Goal: Information Seeking & Learning: Check status

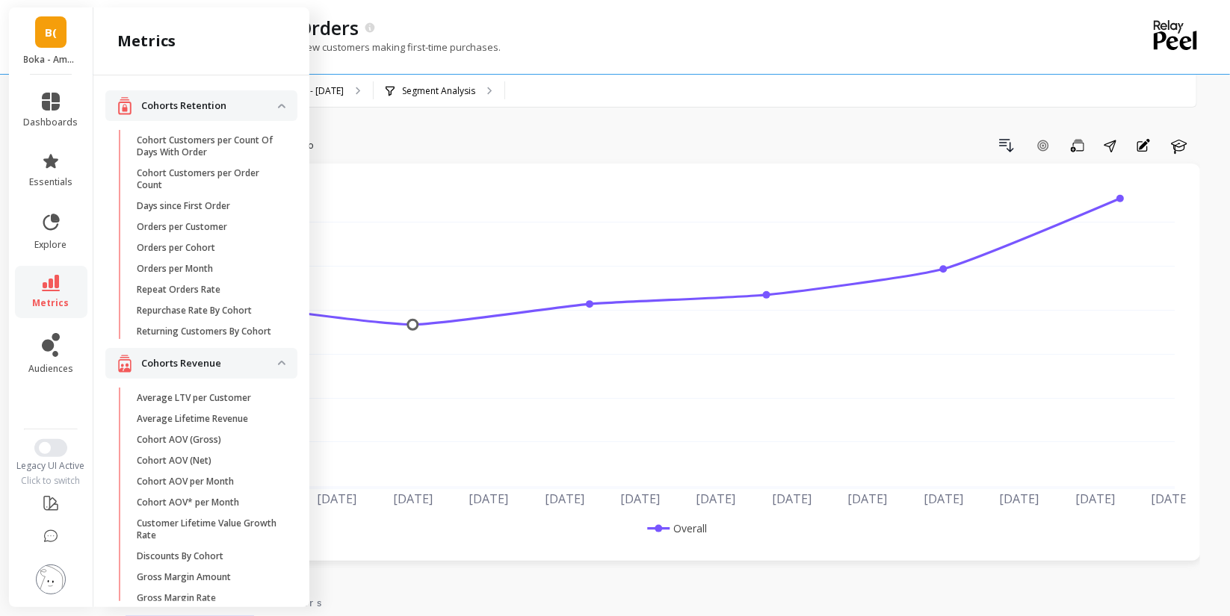
scroll to position [64, 0]
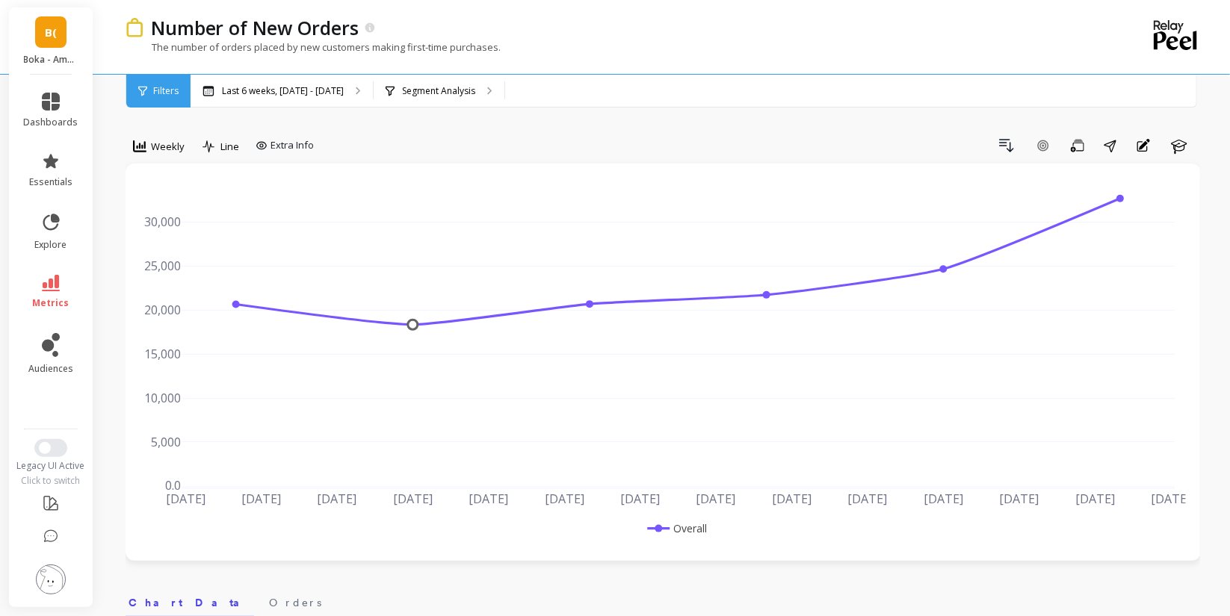
click at [157, 141] on span "Weekly" at bounding box center [168, 147] width 34 height 14
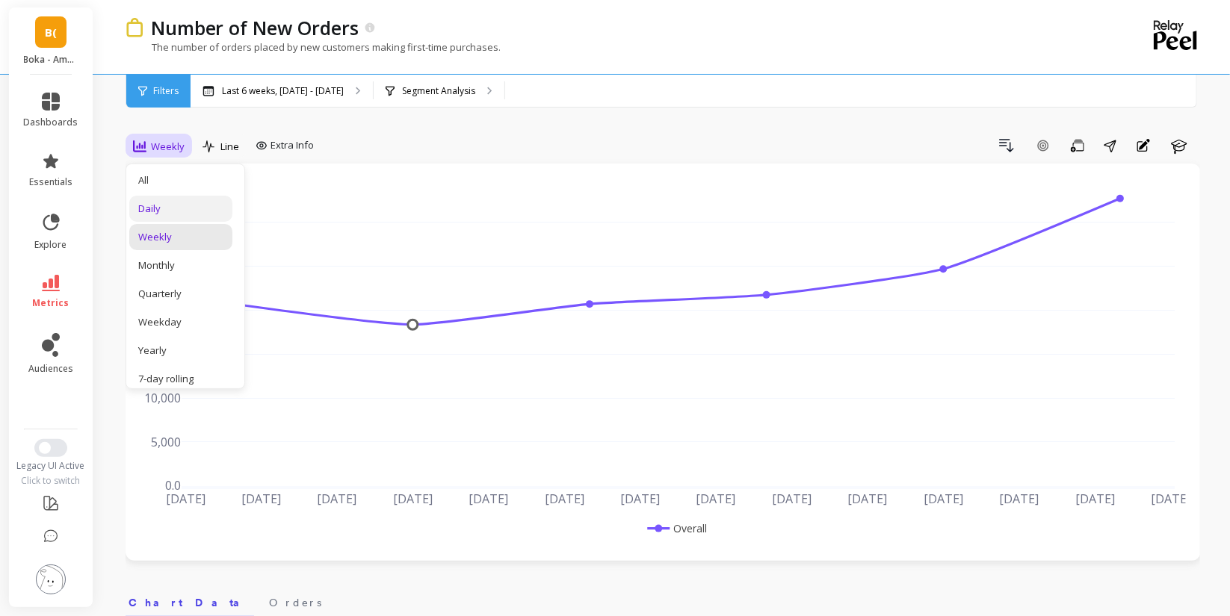
click at [164, 205] on div "Daily" at bounding box center [180, 209] width 85 height 14
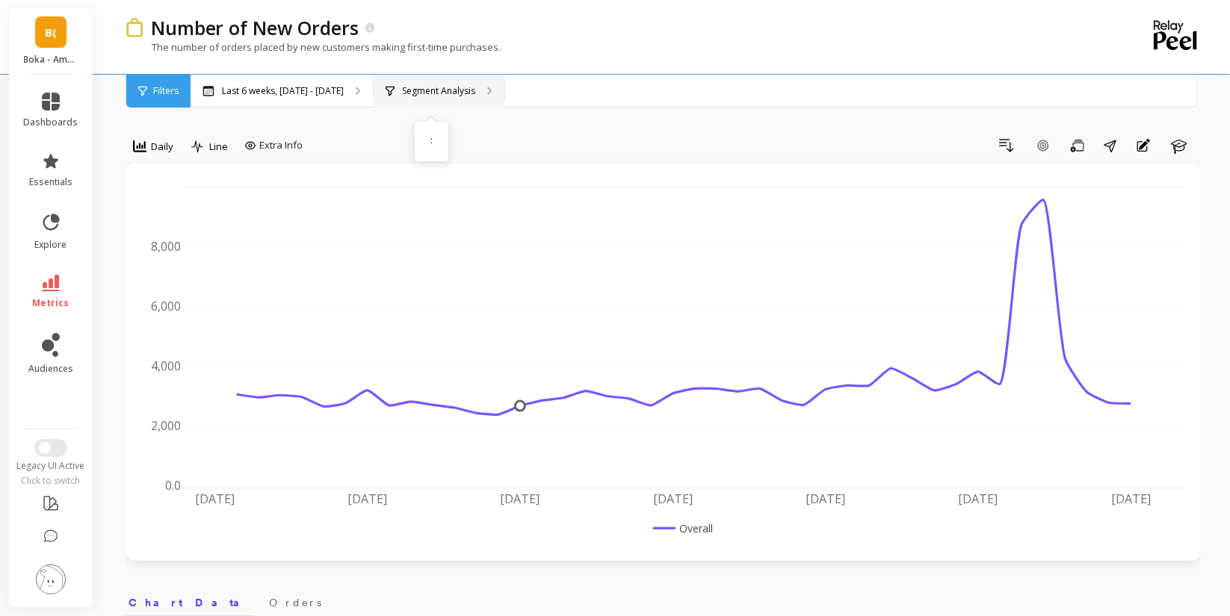
click at [454, 83] on div "Segment Analysis :" at bounding box center [439, 91] width 131 height 33
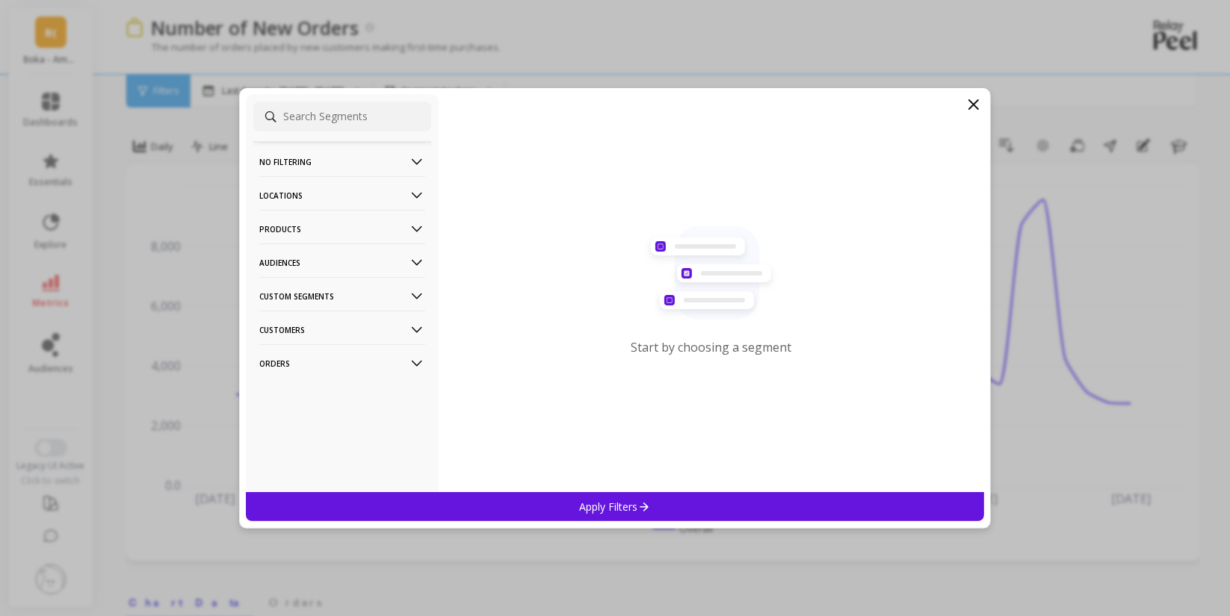
click at [332, 220] on p "Products" at bounding box center [342, 229] width 166 height 38
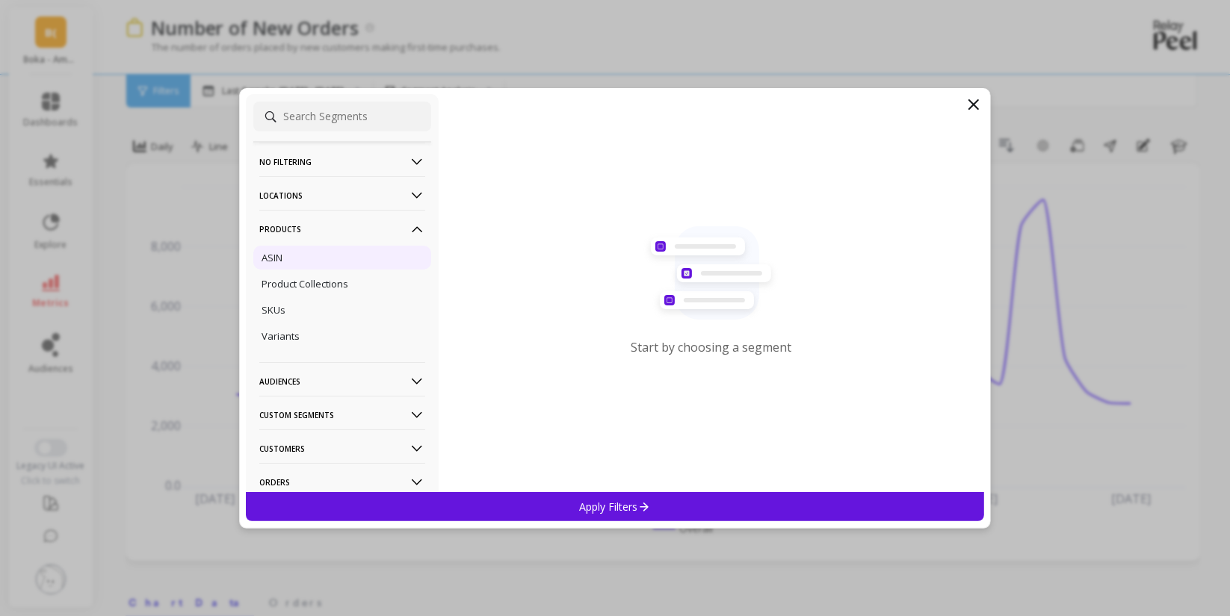
click at [297, 254] on div "ASIN" at bounding box center [342, 258] width 178 height 24
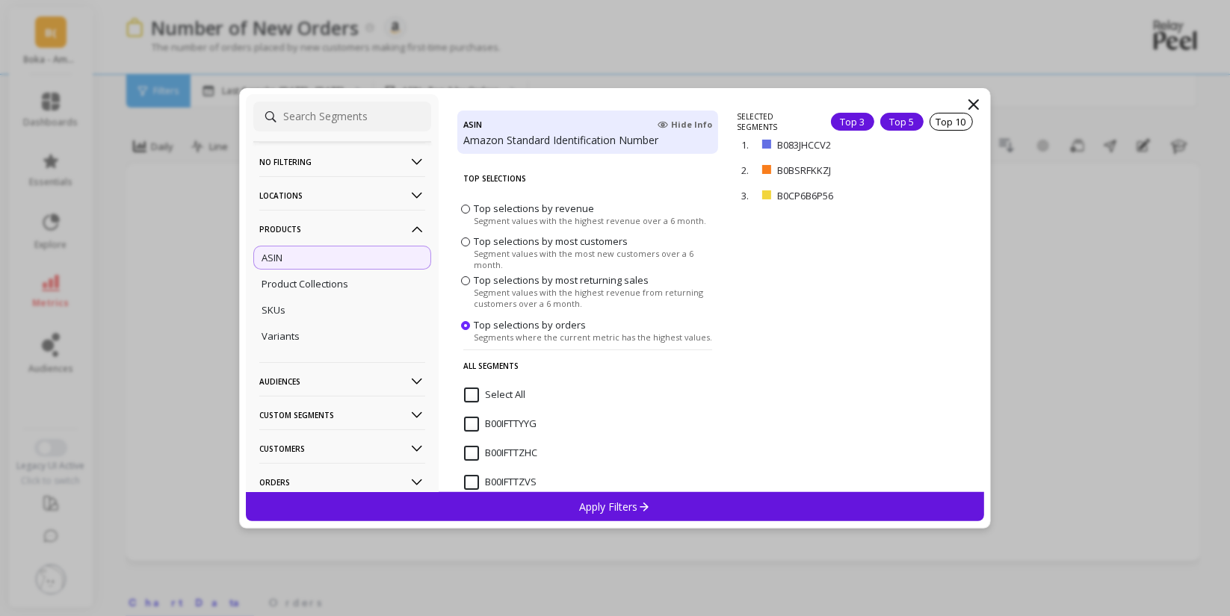
click at [897, 119] on div "Top 5" at bounding box center [901, 122] width 43 height 18
click at [610, 500] on p "Apply Filters" at bounding box center [615, 507] width 71 height 14
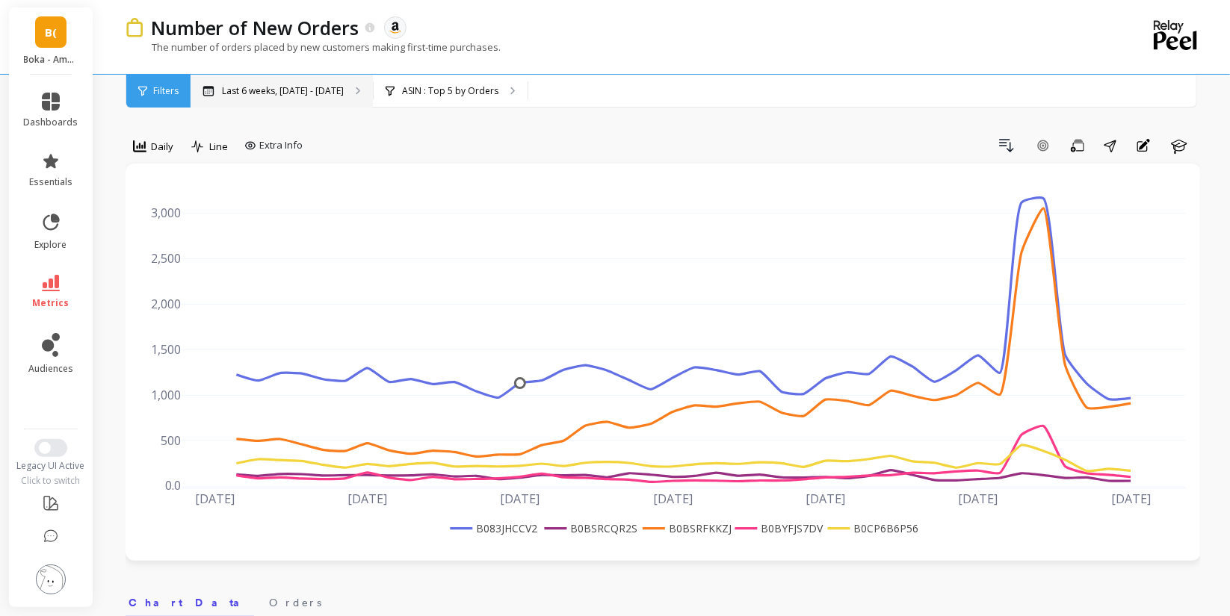
click at [318, 81] on div "Last 6 weeks, [DATE] - [DATE]" at bounding box center [282, 91] width 182 height 33
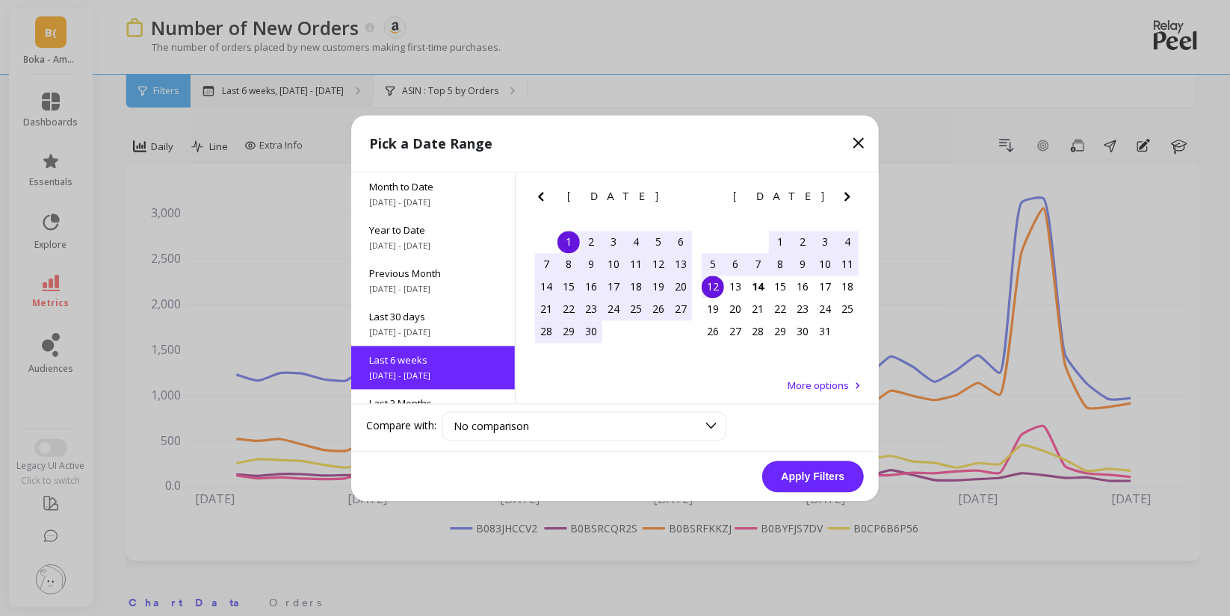
scroll to position [79, 0]
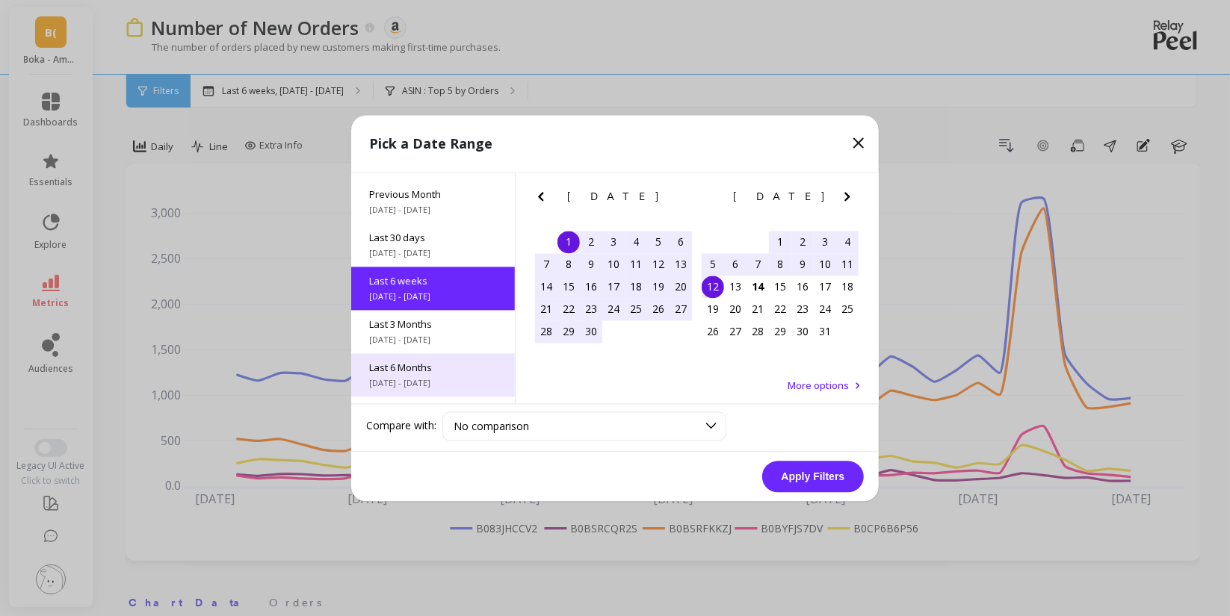
click at [402, 372] on span "Last 6 Months" at bounding box center [433, 367] width 128 height 13
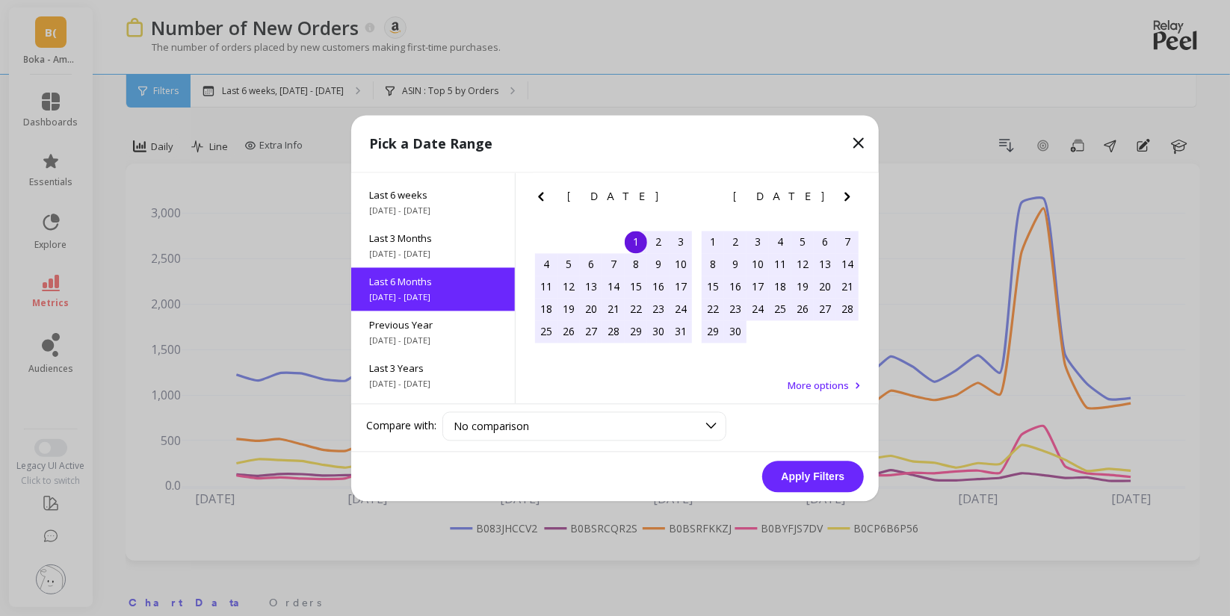
scroll to position [166, 0]
click at [812, 476] on button "Apply Filters" at bounding box center [813, 476] width 102 height 31
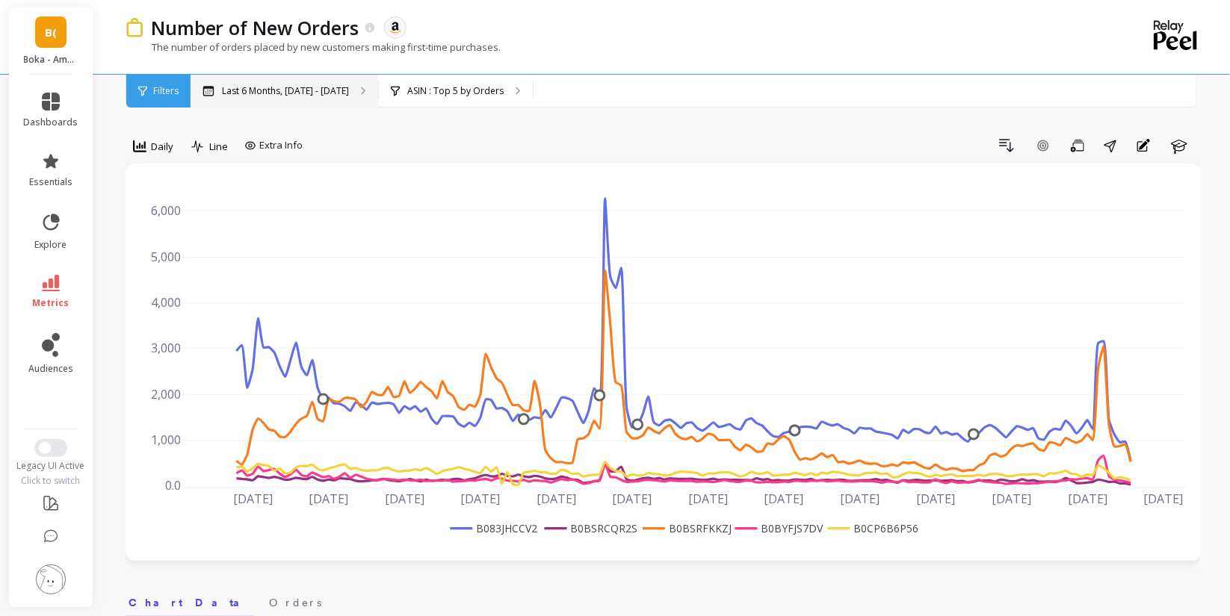
click at [262, 88] on p "Last 6 Months, [DATE] - [DATE]" at bounding box center [285, 91] width 127 height 12
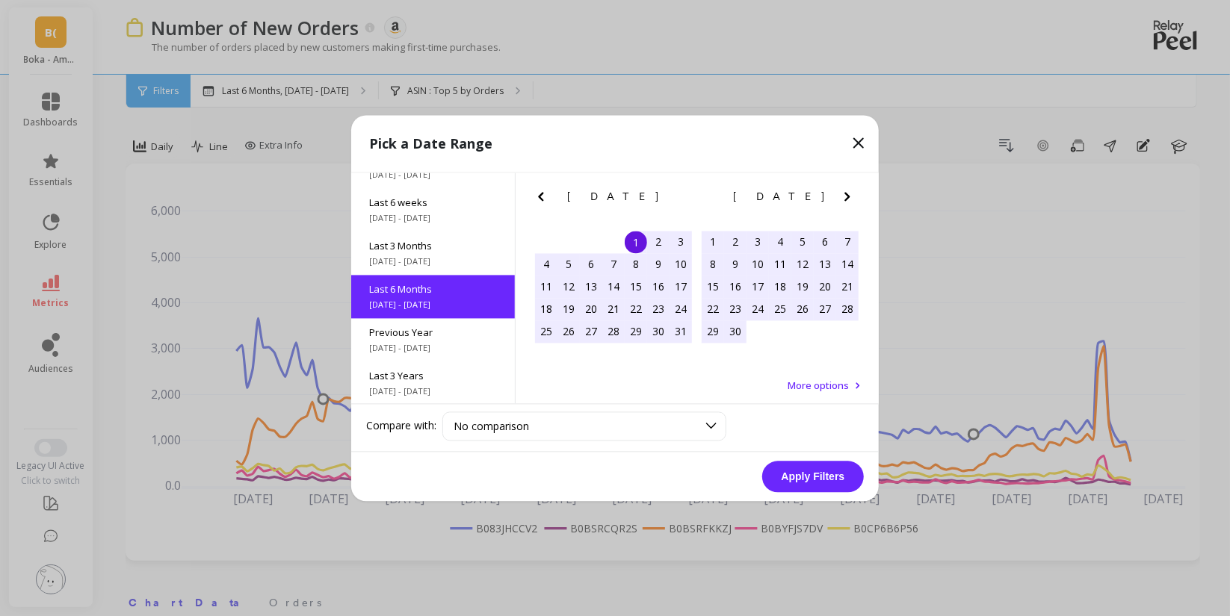
scroll to position [166, 0]
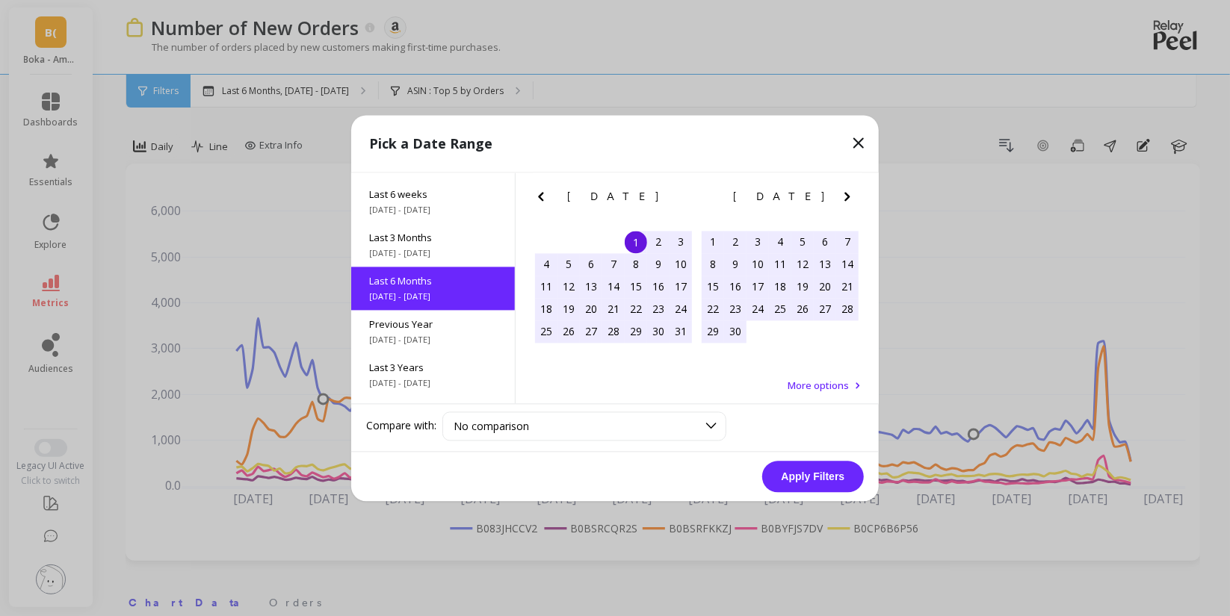
click at [544, 196] on icon "Previous Month" at bounding box center [541, 197] width 18 height 18
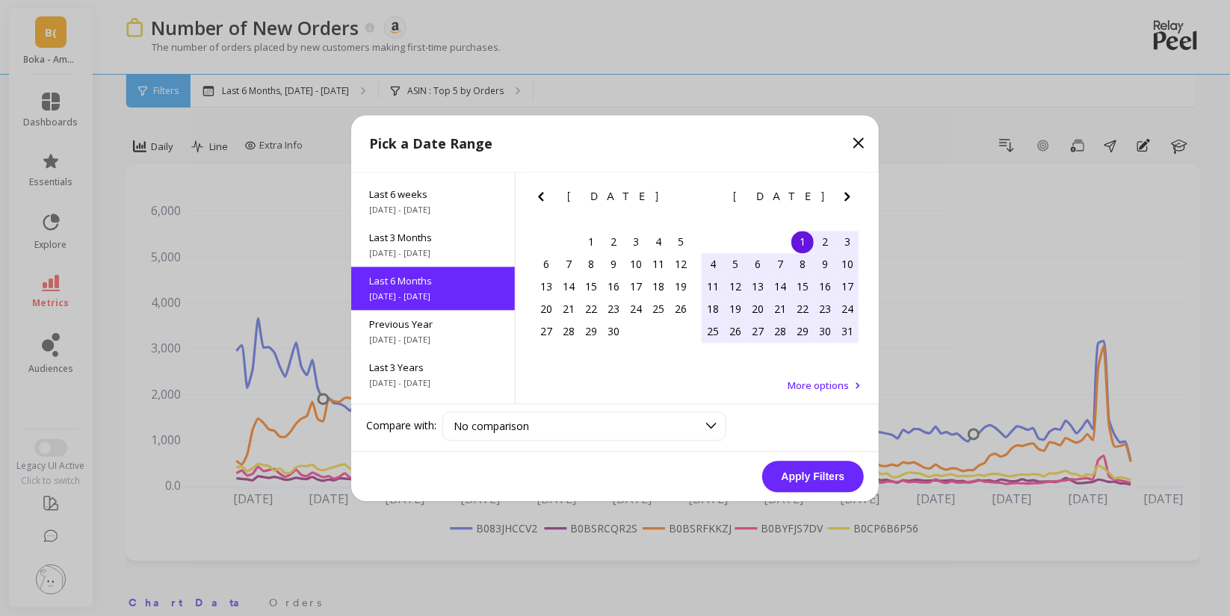
click at [544, 196] on icon "Previous Month" at bounding box center [541, 197] width 18 height 18
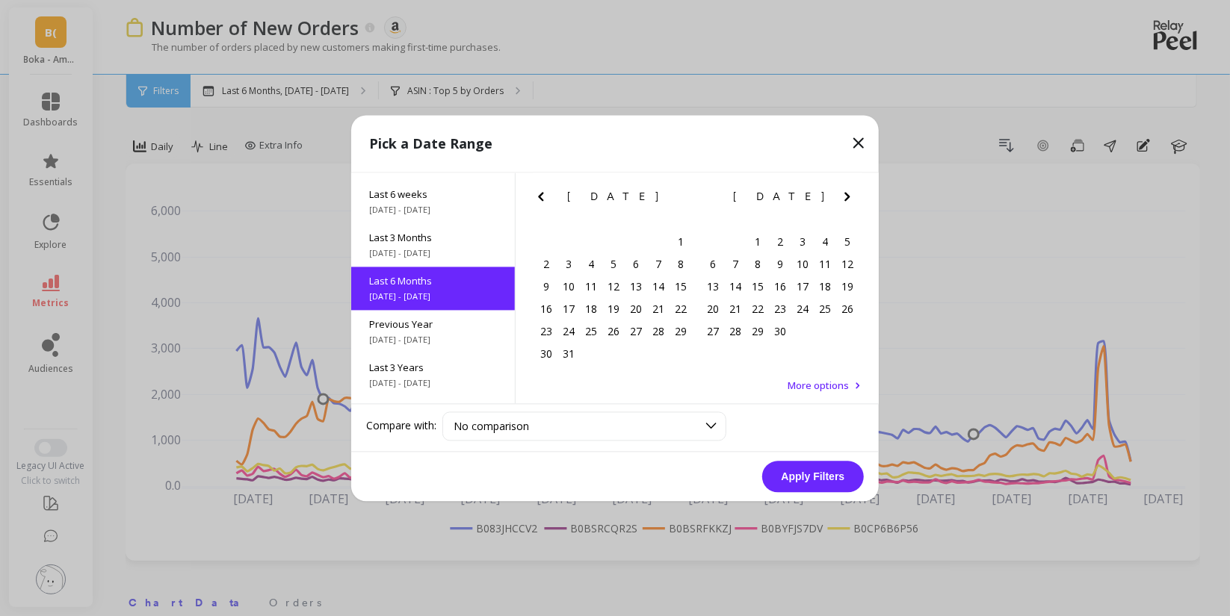
click at [544, 196] on icon "Previous Month" at bounding box center [541, 197] width 18 height 18
click at [843, 202] on icon "Next Month" at bounding box center [847, 197] width 18 height 18
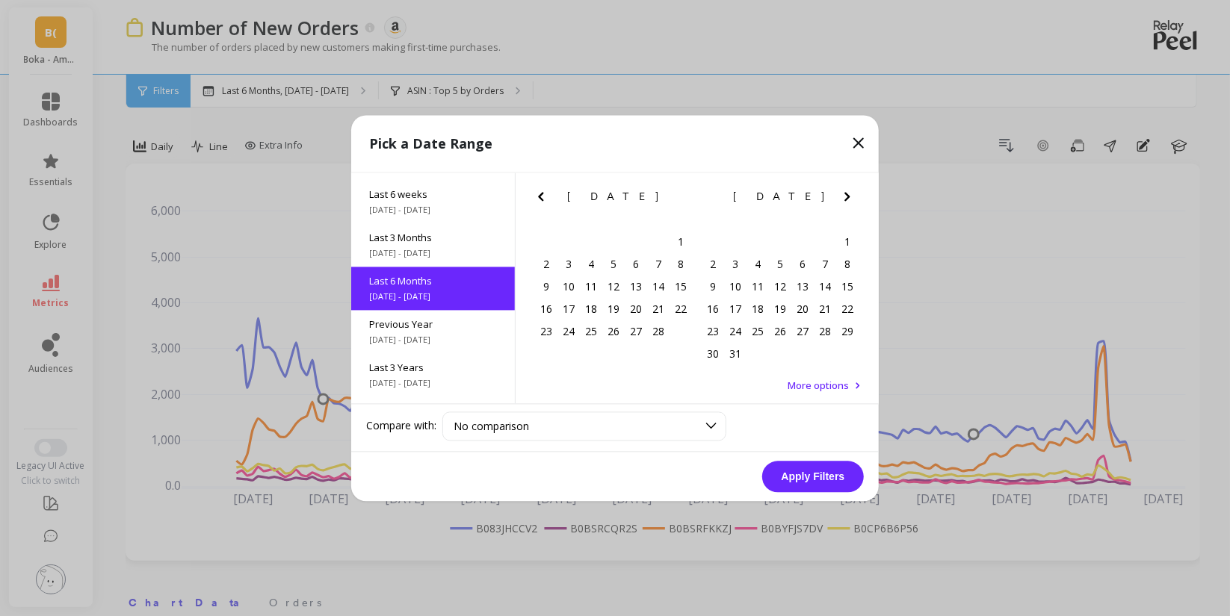
click at [843, 202] on icon "Next Month" at bounding box center [847, 197] width 18 height 18
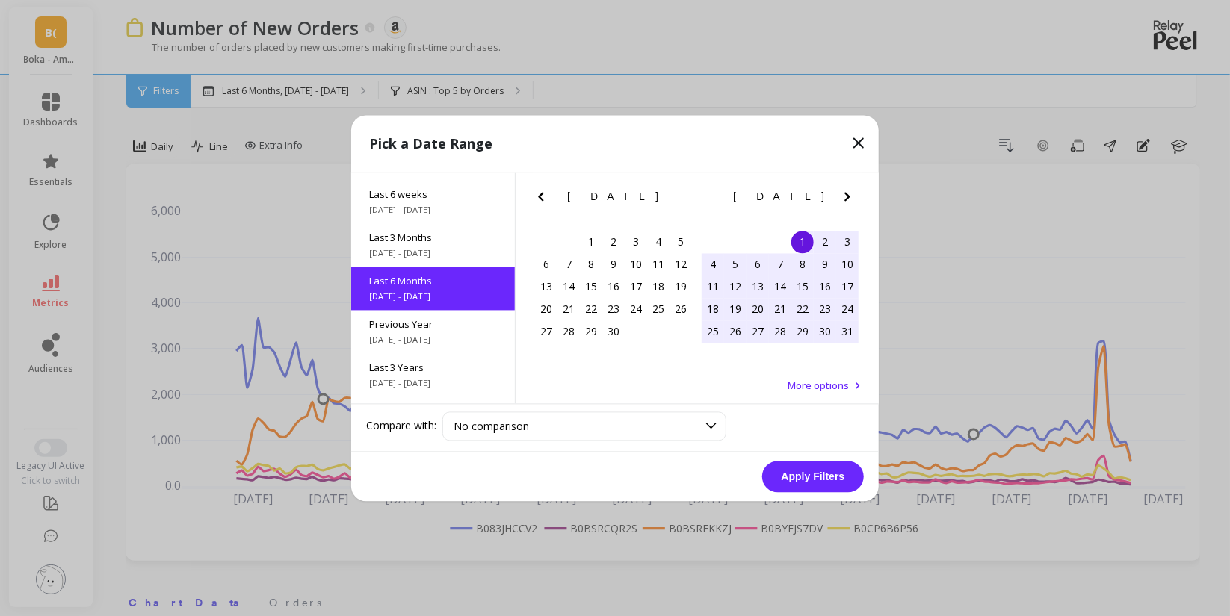
click at [843, 202] on icon "Next Month" at bounding box center [847, 197] width 18 height 18
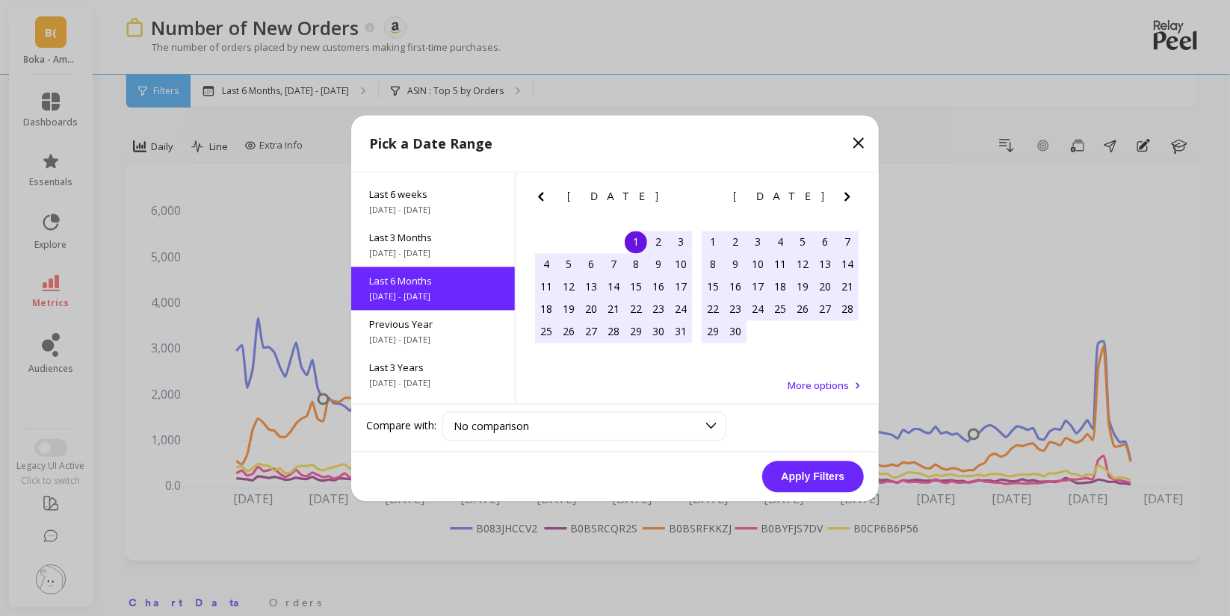
click at [843, 202] on icon "Next Month" at bounding box center [847, 197] width 18 height 18
click at [705, 307] on div "20" at bounding box center [713, 309] width 22 height 22
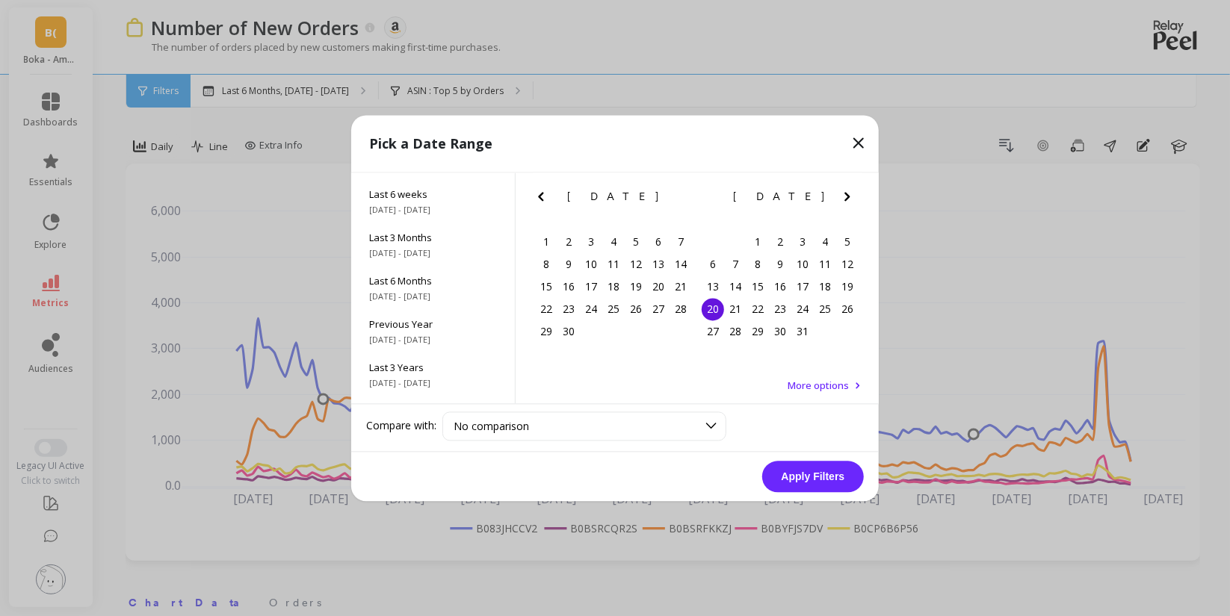
click at [838, 195] on icon "Next Month" at bounding box center [847, 197] width 18 height 18
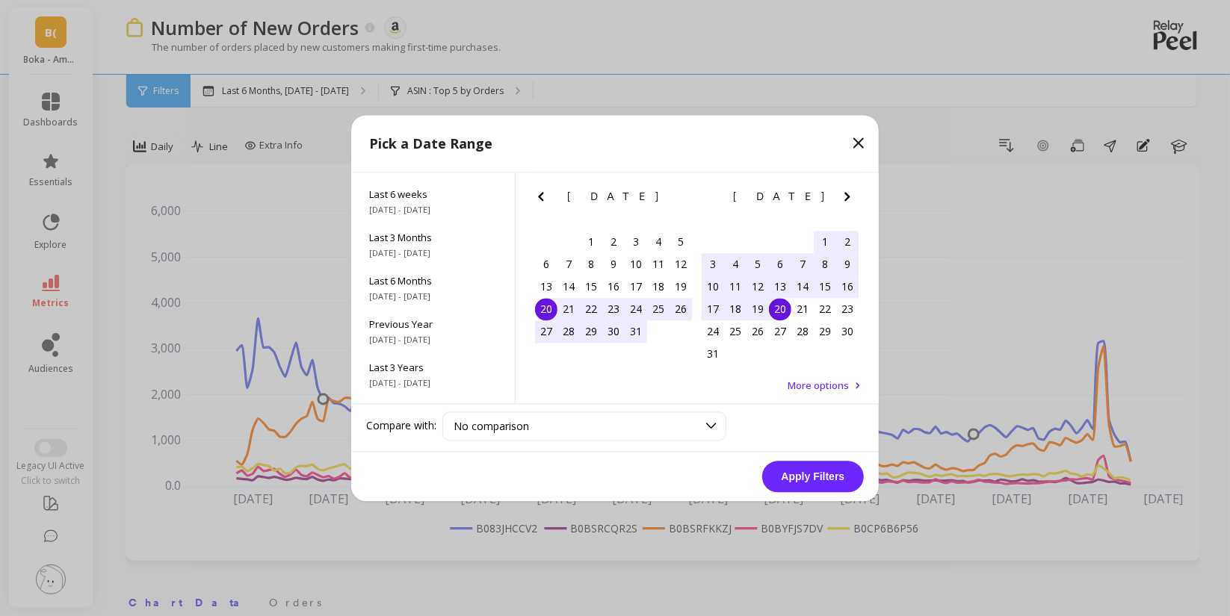
click at [838, 195] on icon "Next Month" at bounding box center [847, 197] width 18 height 18
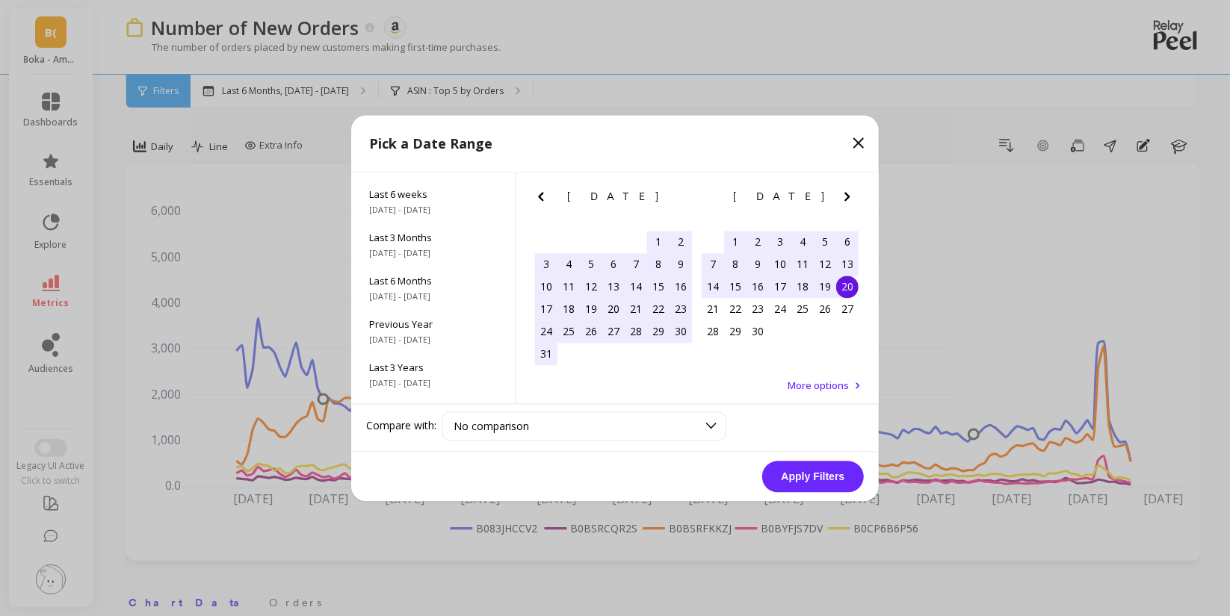
click at [838, 195] on icon "Next Month" at bounding box center [847, 197] width 18 height 18
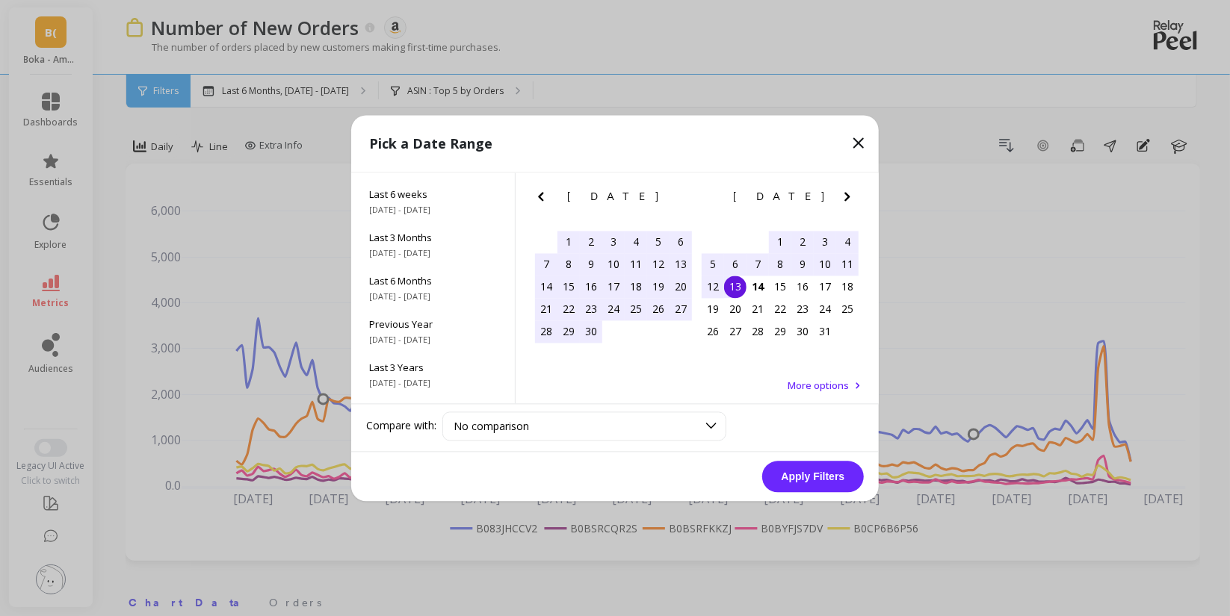
click at [742, 287] on div "13" at bounding box center [735, 287] width 22 height 22
click at [807, 477] on button "Apply Filters" at bounding box center [813, 476] width 102 height 31
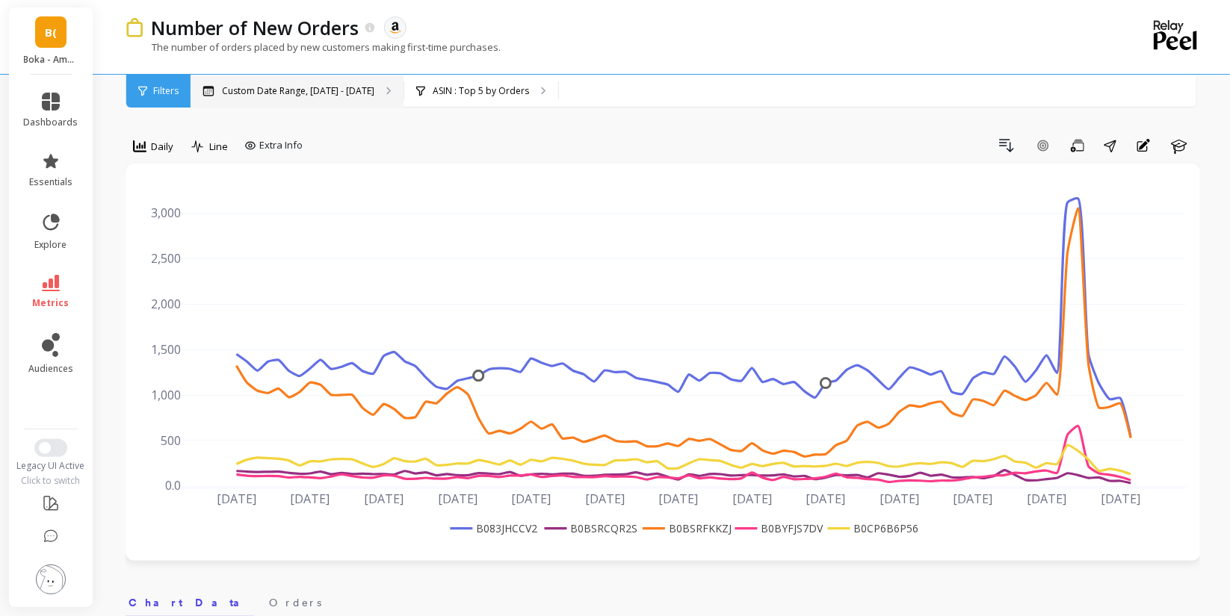
click at [317, 95] on p "Custom Date Range, [DATE] - [DATE]" at bounding box center [298, 91] width 152 height 12
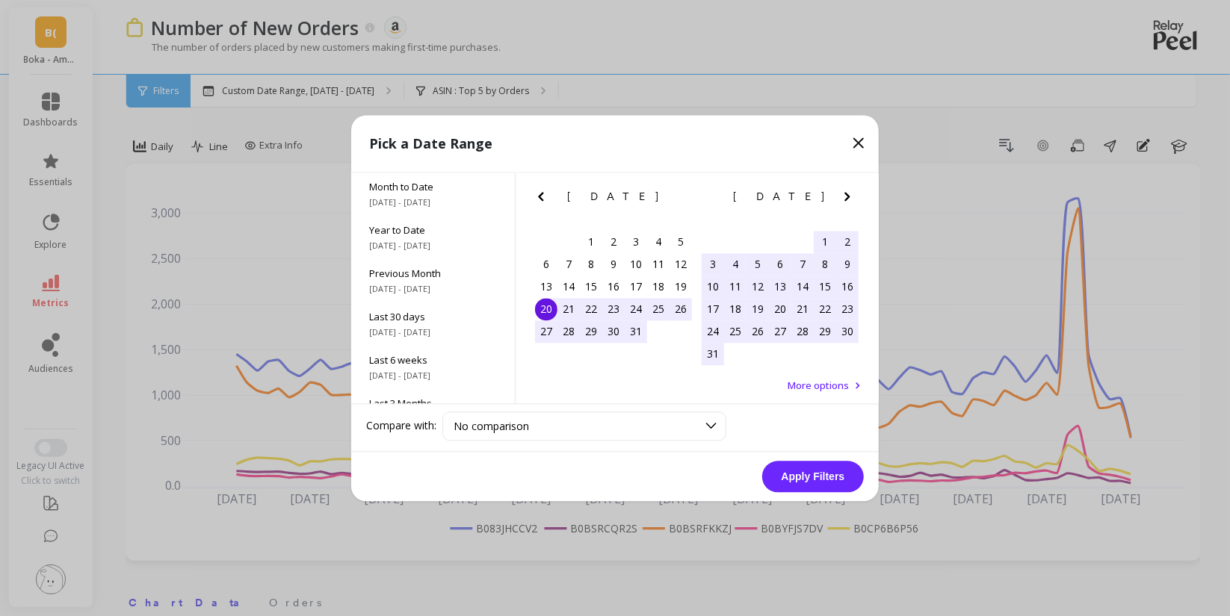
click at [536, 196] on icon "Previous Month" at bounding box center [541, 197] width 18 height 18
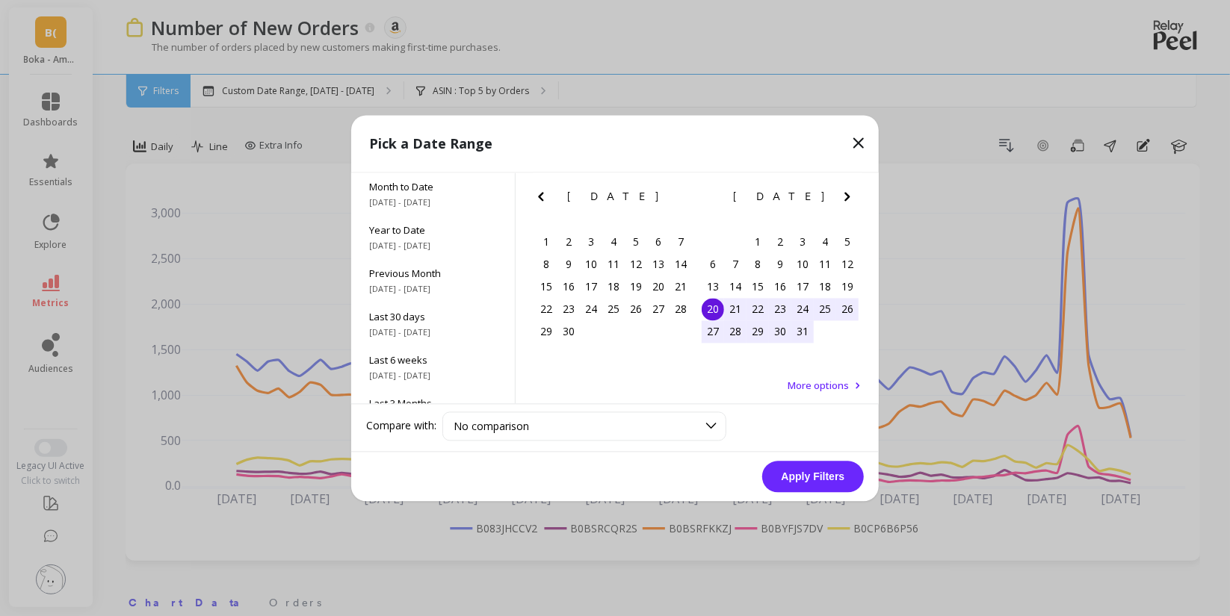
click at [536, 196] on icon "Previous Month" at bounding box center [541, 197] width 18 height 18
click at [840, 202] on icon "Next Month" at bounding box center [847, 197] width 18 height 18
click at [747, 244] on div "1" at bounding box center [757, 242] width 22 height 22
click at [837, 201] on div "[DATE]" at bounding box center [780, 197] width 167 height 16
click at [842, 201] on icon "Next Month" at bounding box center [847, 197] width 18 height 18
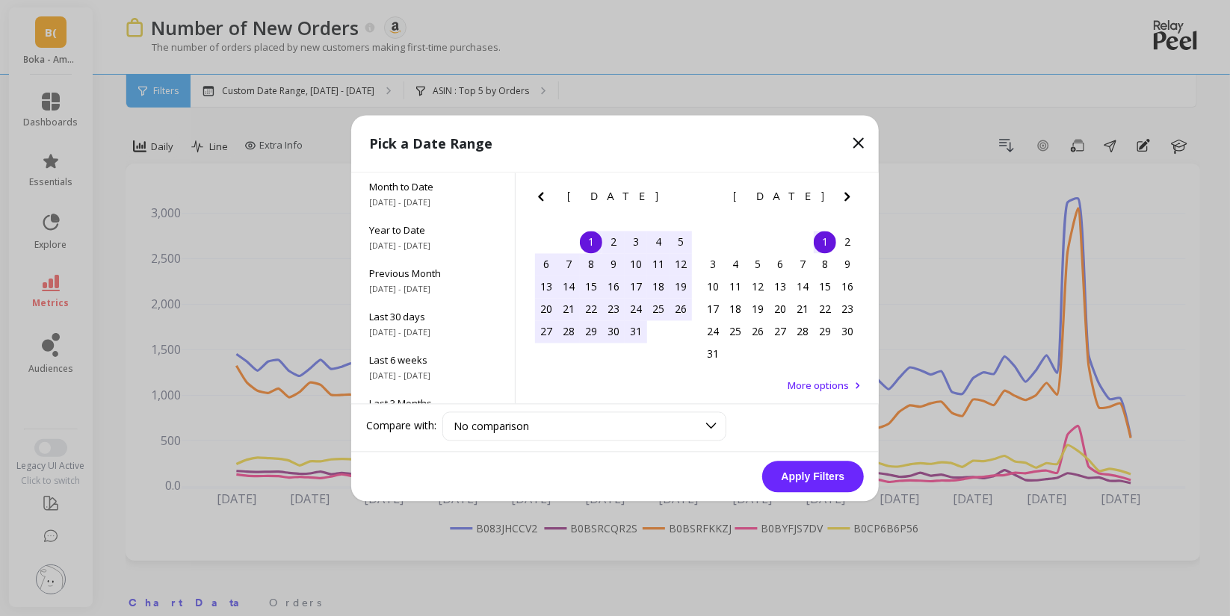
click at [842, 201] on icon "Next Month" at bounding box center [847, 197] width 18 height 18
click at [741, 294] on div "13" at bounding box center [735, 287] width 22 height 22
click at [793, 468] on button "Apply Filters" at bounding box center [813, 476] width 102 height 31
